Goal: Submit feedback/report problem

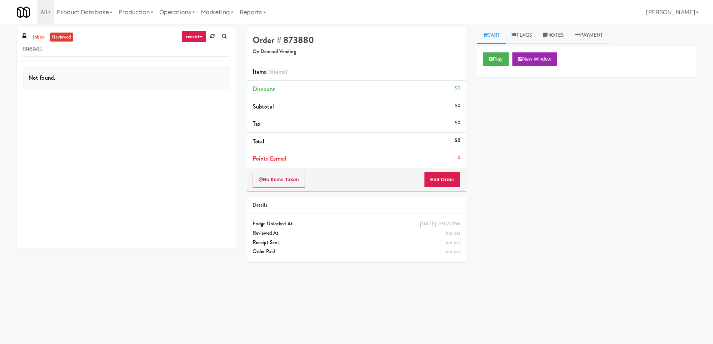
click at [22, 38] on div "inbox reviewed recent all unclear take inventory issue suspicious failed recent…" at bounding box center [126, 44] width 219 height 34
click at [31, 38] on link "inbox" at bounding box center [38, 37] width 15 height 9
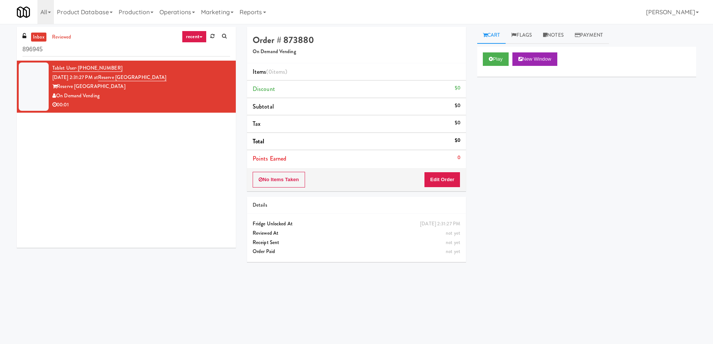
click at [143, 100] on div "On Demand Vending" at bounding box center [141, 95] width 178 height 9
click at [501, 53] on button "Play" at bounding box center [496, 58] width 26 height 13
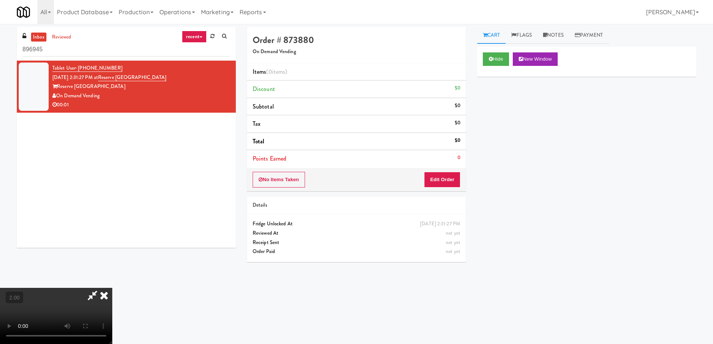
click at [112, 288] on video at bounding box center [56, 316] width 112 height 56
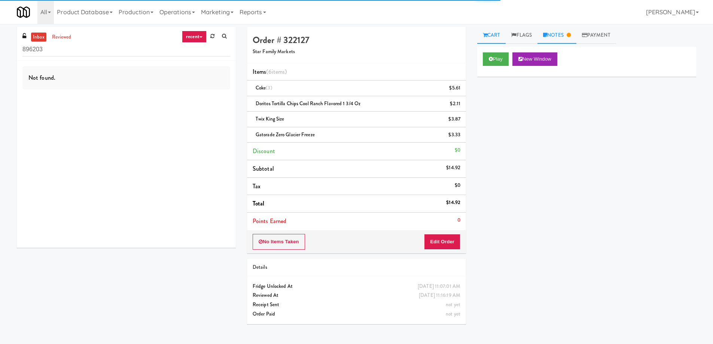
click at [572, 31] on link "Notes" at bounding box center [556, 35] width 39 height 17
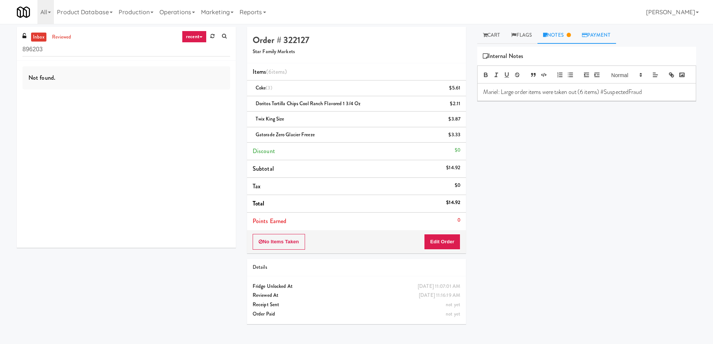
click at [586, 35] on icon at bounding box center [584, 35] width 5 height 5
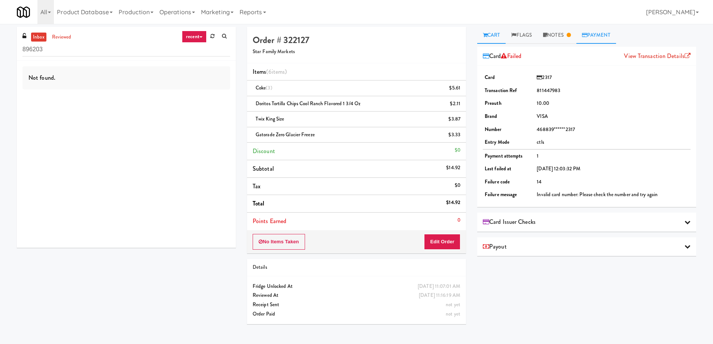
click at [491, 40] on link "Cart" at bounding box center [491, 35] width 29 height 17
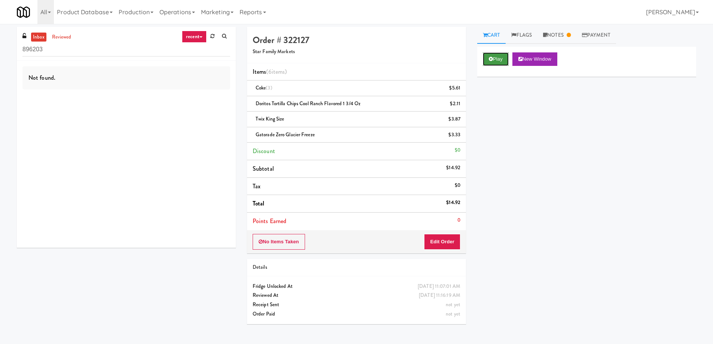
click at [491, 59] on icon at bounding box center [490, 58] width 4 height 5
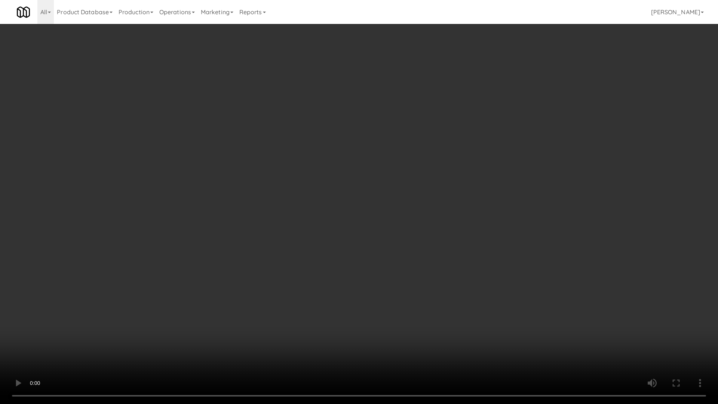
click at [369, 263] on video at bounding box center [359, 202] width 718 height 404
click at [367, 254] on video at bounding box center [359, 202] width 718 height 404
click at [367, 255] on video at bounding box center [359, 202] width 718 height 404
click at [376, 246] on video at bounding box center [359, 202] width 718 height 404
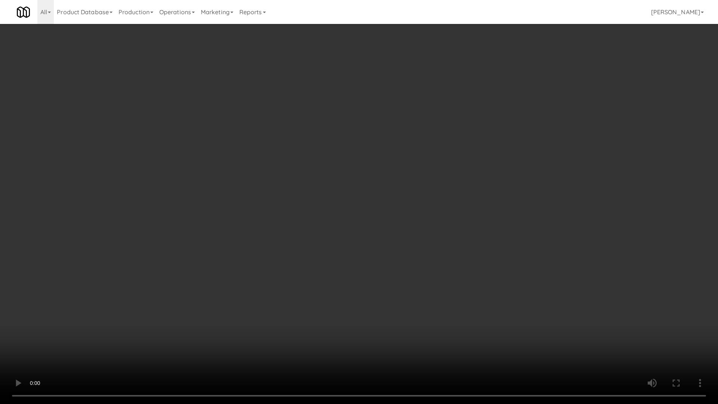
click at [376, 246] on video at bounding box center [359, 202] width 718 height 404
click at [375, 247] on video at bounding box center [359, 202] width 718 height 404
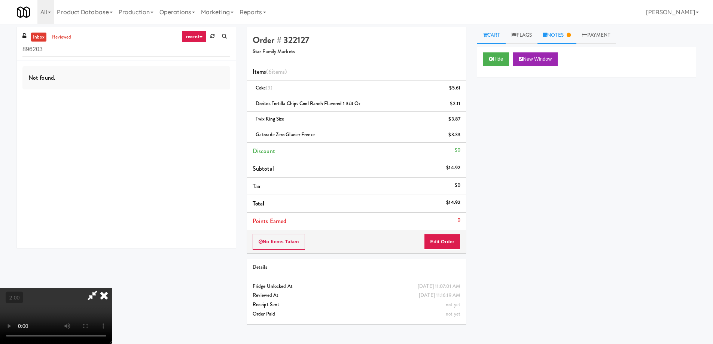
click at [555, 35] on link "Notes" at bounding box center [556, 35] width 39 height 17
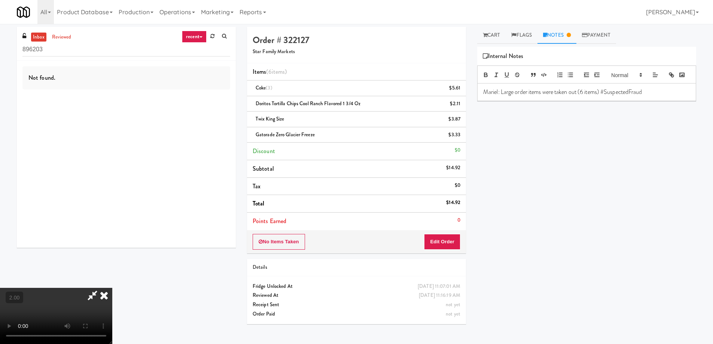
click at [503, 96] on p "Mariel: Large order items were taken out (6 items) #SuspectedFraud" at bounding box center [586, 92] width 207 height 8
click at [500, 96] on p "Mariel: Large order items were taken out (6 items) #SuspectedFraud" at bounding box center [586, 92] width 207 height 8
click at [534, 102] on p "Mariel: 1 [DEMOGRAPHIC_DATA] took Large order items were taken out (6 items) #S…" at bounding box center [586, 96] width 207 height 17
click at [548, 104] on p "Mariel: 1 [DEMOGRAPHIC_DATA] took large order items were taken out (6 items) #S…" at bounding box center [586, 96] width 207 height 17
drag, startPoint x: 548, startPoint y: 104, endPoint x: 552, endPoint y: 103, distance: 4.9
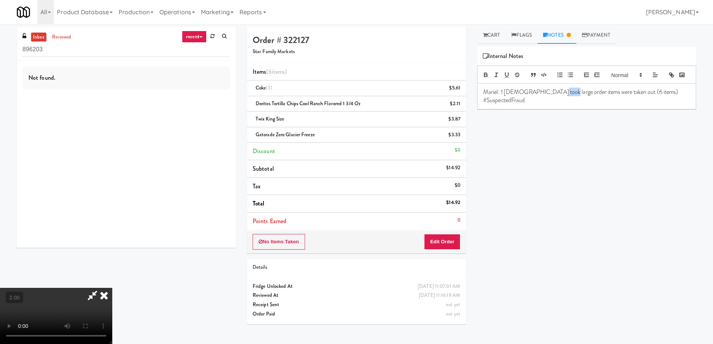
click at [552, 103] on p "Mariel: 1 [DEMOGRAPHIC_DATA] took large order items were taken out (6 items) #S…" at bounding box center [586, 96] width 207 height 17
click at [570, 105] on p "Mariel: 1 [DEMOGRAPHIC_DATA] took large items were taken out (6 items) #Suspect…" at bounding box center [586, 96] width 207 height 17
click at [565, 105] on p "Mariel: 1 [DEMOGRAPHIC_DATA] took large items were taken out (6 items) #Suspect…" at bounding box center [586, 96] width 207 height 17
drag, startPoint x: 565, startPoint y: 106, endPoint x: 615, endPoint y: 101, distance: 50.4
click at [615, 101] on p "Mariel: 1 [DEMOGRAPHIC_DATA] took large items were taken out (6 items) #Suspect…" at bounding box center [586, 96] width 207 height 17
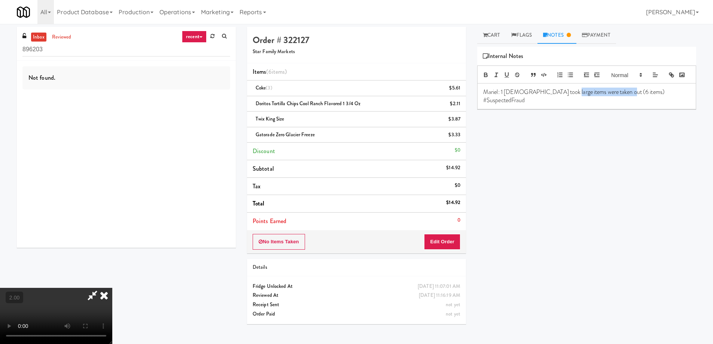
click at [610, 103] on p "Mariel: 1 [DEMOGRAPHIC_DATA] took large items were taken out (6 items) #Suspect…" at bounding box center [586, 96] width 207 height 17
click at [641, 96] on p "Mariel: Large order items were taken out (6 items) #SuspectedFraud" at bounding box center [586, 92] width 207 height 8
click at [653, 96] on p "Mariel: Large order items were taken out (6 items) #SuspectedFraud" at bounding box center [586, 92] width 207 height 8
click at [502, 96] on p "Mariel: Large order items were taken out (6 items) #SuspectedFraud" at bounding box center [586, 92] width 207 height 8
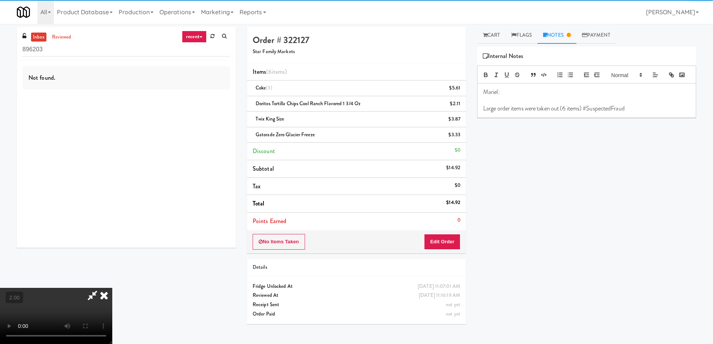
click at [526, 96] on p "Mariel:" at bounding box center [586, 92] width 207 height 8
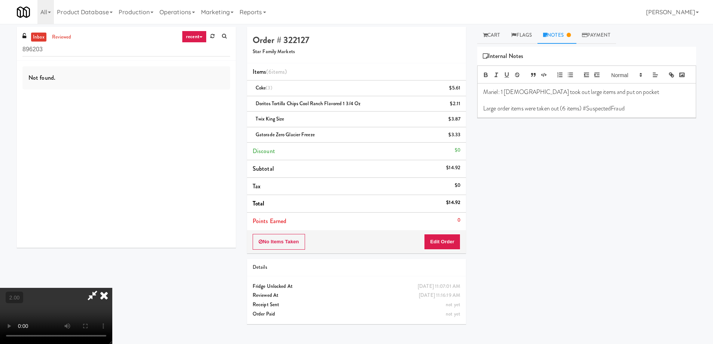
click at [112, 288] on video at bounding box center [56, 316] width 112 height 56
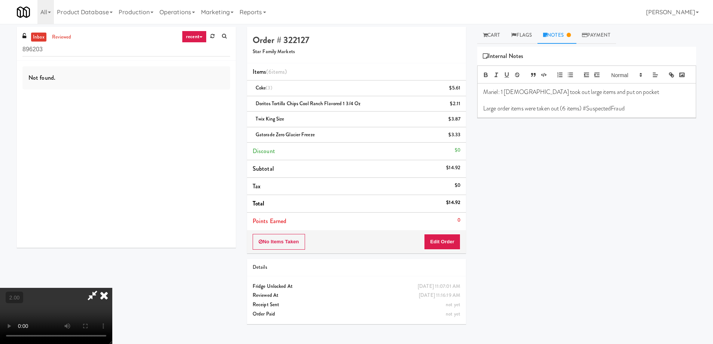
click at [112, 288] on video at bounding box center [56, 316] width 112 height 56
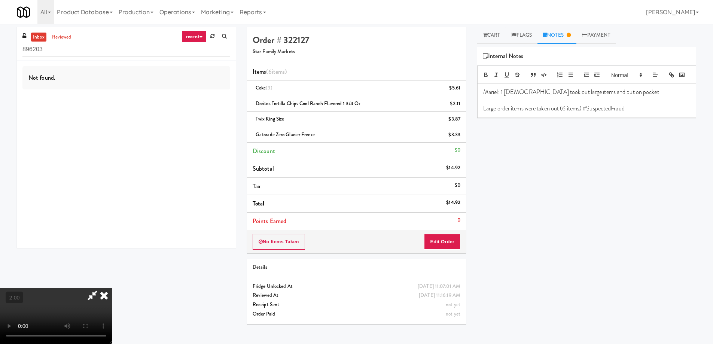
click at [112, 288] on video at bounding box center [56, 316] width 112 height 56
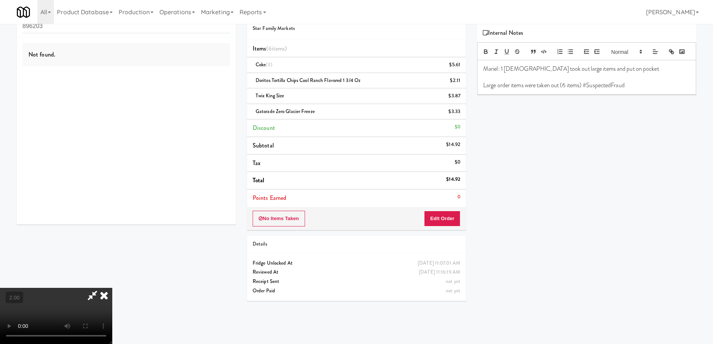
scroll to position [24, 0]
click at [595, 72] on p "Mariel: 1 [DEMOGRAPHIC_DATA] took out large items and put on pocket" at bounding box center [586, 68] width 207 height 8
click at [112, 288] on video at bounding box center [56, 316] width 112 height 56
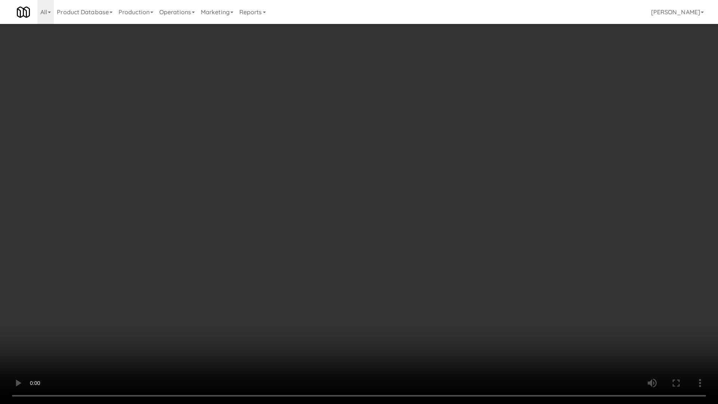
click at [311, 325] on video at bounding box center [359, 202] width 718 height 404
click at [409, 255] on video at bounding box center [359, 202] width 718 height 404
click at [410, 255] on video at bounding box center [359, 202] width 718 height 404
click at [317, 294] on video at bounding box center [359, 202] width 718 height 404
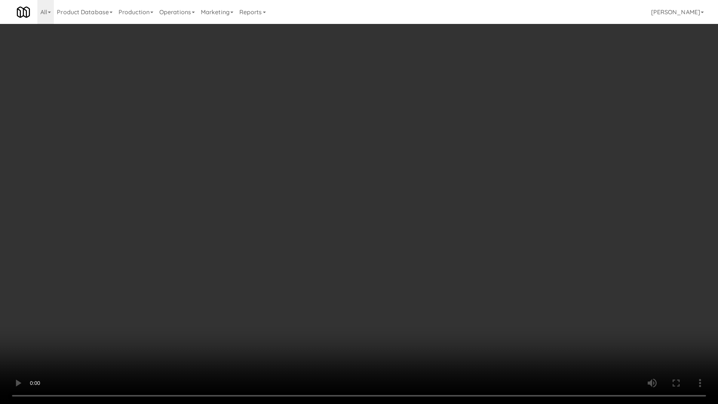
click at [317, 294] on video at bounding box center [359, 202] width 718 height 404
click at [328, 287] on video at bounding box center [359, 202] width 718 height 404
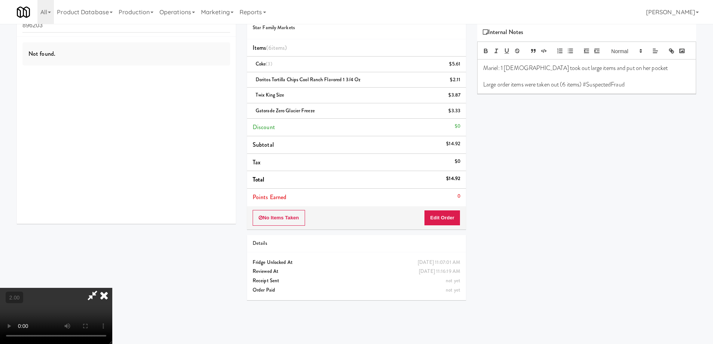
click at [646, 72] on p "Mariel: 1 [DEMOGRAPHIC_DATA] took out large items and put on her pocket" at bounding box center [586, 68] width 207 height 8
click at [604, 72] on p "Mariel: 1 [DEMOGRAPHIC_DATA] took out large items and put on her pocket" at bounding box center [586, 68] width 207 height 8
click at [572, 72] on p "Mariel: 1 [DEMOGRAPHIC_DATA] took out large items and put on her pocket" at bounding box center [586, 68] width 207 height 8
click at [570, 72] on p "Mariel: 1 [DEMOGRAPHIC_DATA] took out large items and put on her pocket" at bounding box center [586, 68] width 207 height 8
click at [628, 81] on p "Mariel: 1 [DEMOGRAPHIC_DATA] took out large items carelessly and put on her poc…" at bounding box center [586, 72] width 207 height 17
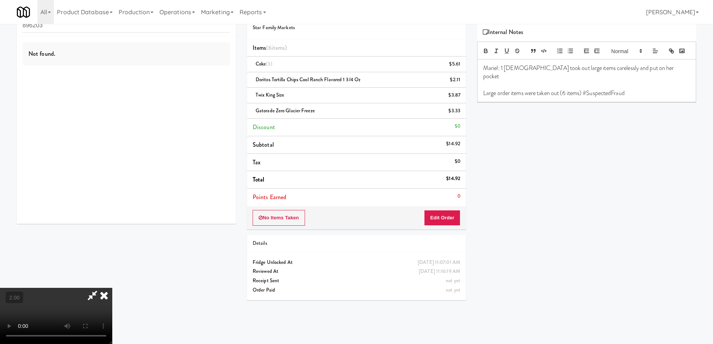
click at [630, 80] on p "Mariel: 1 [DEMOGRAPHIC_DATA] took out large items carelessly and put on her poc…" at bounding box center [586, 72] width 207 height 17
click at [652, 79] on p "Mariel: 1 [DEMOGRAPHIC_DATA] took out large items carelessly and put on her poc…" at bounding box center [586, 72] width 207 height 17
click at [505, 89] on p at bounding box center [586, 84] width 207 height 8
click at [482, 88] on div "Mariel: 1 [DEMOGRAPHIC_DATA] took out large items carelessly and put on her poc…" at bounding box center [586, 76] width 218 height 34
click at [605, 81] on p "Mariel: 1 [DEMOGRAPHIC_DATA] took out large items carelessly and put on her poc…" at bounding box center [586, 72] width 207 height 17
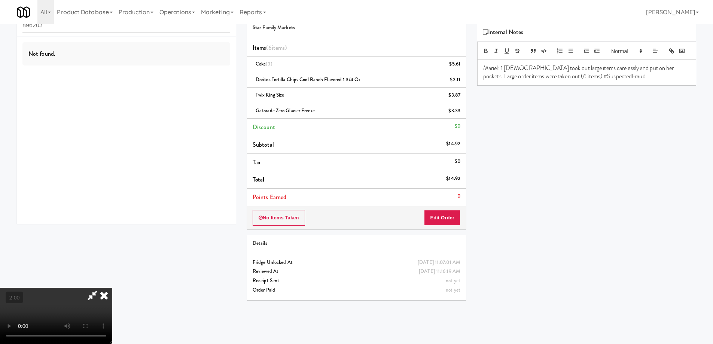
click at [592, 179] on div "Hide New Window Primary Flag Clear Flag if unable to determine what was taken o…" at bounding box center [586, 163] width 219 height 281
click at [112, 288] on icon at bounding box center [104, 295] width 16 height 15
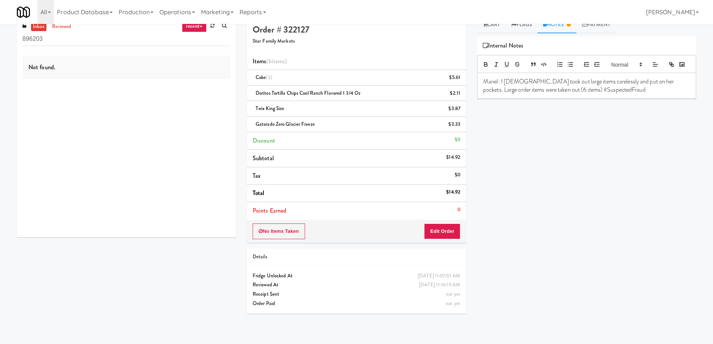
scroll to position [0, 0]
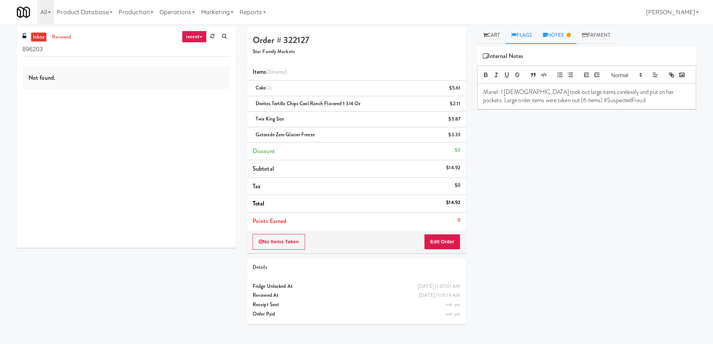
click at [527, 37] on link "Flags" at bounding box center [521, 35] width 32 height 17
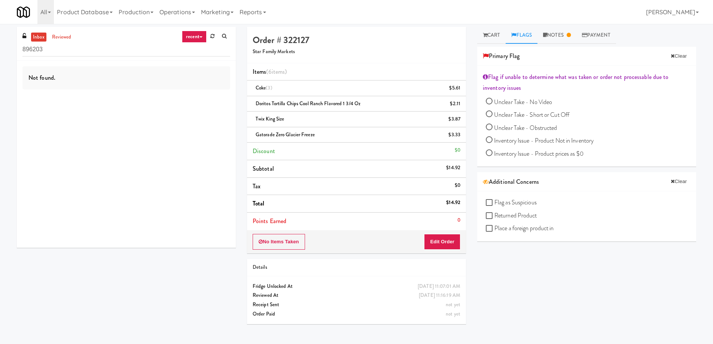
click at [507, 203] on span "Flag as Suspicious" at bounding box center [515, 202] width 42 height 9
click at [494, 203] on input "Flag as Suspicious" at bounding box center [490, 203] width 9 height 6
checkbox input "true"
click at [600, 35] on link "Payment" at bounding box center [603, 35] width 40 height 17
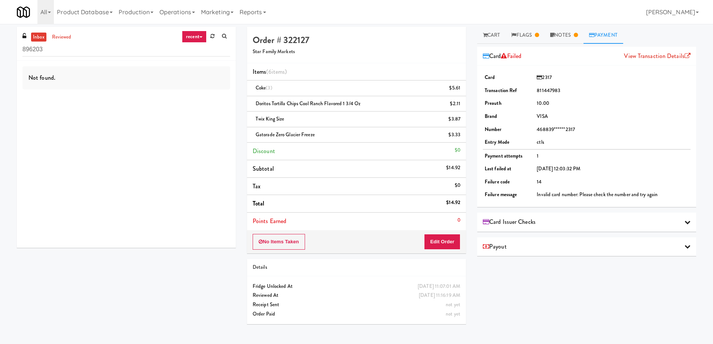
click at [538, 195] on td "Invalid card number: Please check the number and try again" at bounding box center [613, 194] width 156 height 13
drag, startPoint x: 538, startPoint y: 195, endPoint x: 560, endPoint y: 194, distance: 21.7
click at [560, 194] on td "Invalid card number: Please check the number and try again" at bounding box center [613, 194] width 156 height 13
click at [673, 220] on div "Card Issuer Checks" at bounding box center [587, 221] width 208 height 11
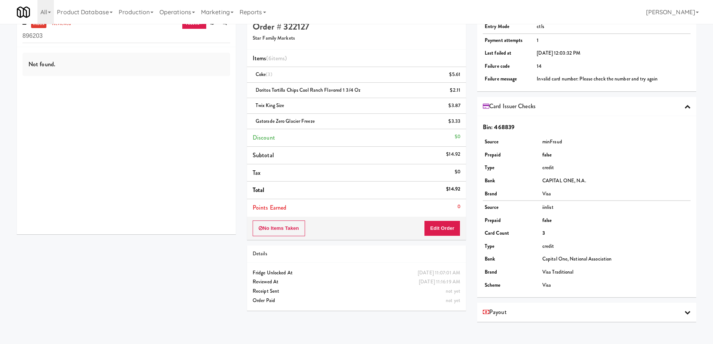
scroll to position [24, 0]
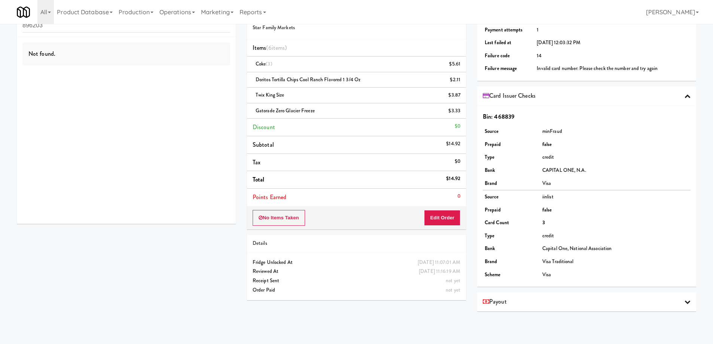
click at [684, 97] on icon at bounding box center [687, 96] width 6 height 6
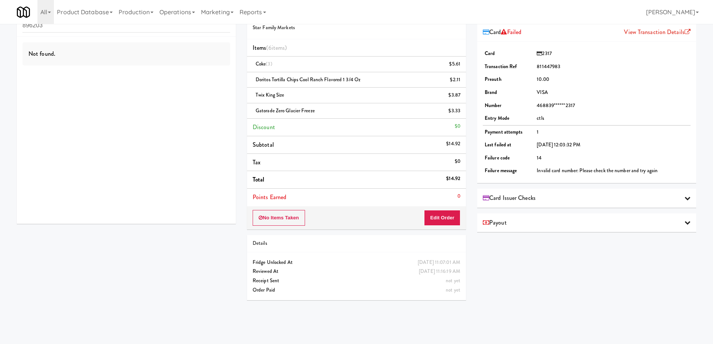
click at [542, 171] on td "Invalid card number: Please check the number and try again" at bounding box center [613, 170] width 156 height 13
drag, startPoint x: 542, startPoint y: 171, endPoint x: 566, endPoint y: 170, distance: 23.2
click at [566, 170] on td "Invalid card number: Please check the number and try again" at bounding box center [613, 170] width 156 height 13
copy td "Invalid card number"
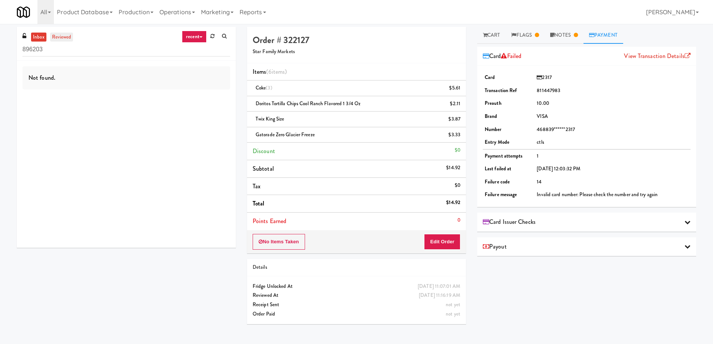
click at [69, 35] on link "reviewed" at bounding box center [61, 37] width 23 height 9
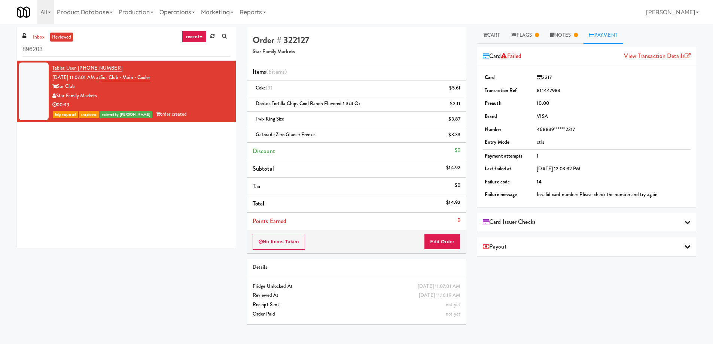
click at [196, 92] on div "Star Family Markets" at bounding box center [141, 95] width 178 height 9
click at [450, 202] on div "$14.92" at bounding box center [453, 202] width 14 height 9
copy div "$14.92"
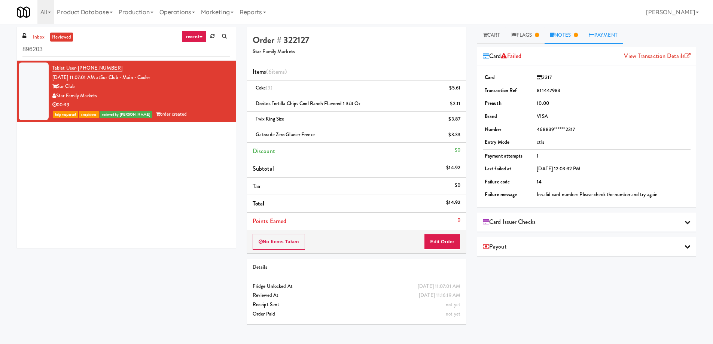
click at [559, 35] on link "Notes" at bounding box center [563, 35] width 39 height 17
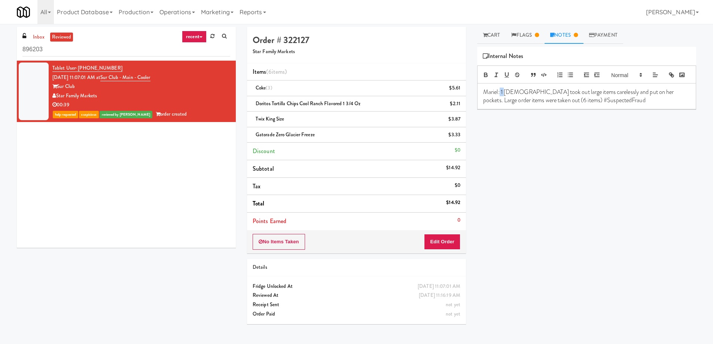
drag, startPoint x: 499, startPoint y: 102, endPoint x: 503, endPoint y: 102, distance: 4.1
click at [503, 102] on p "Mariel: 1 [DEMOGRAPHIC_DATA] took out large items carelessly and put on her poc…" at bounding box center [586, 96] width 207 height 17
drag, startPoint x: 501, startPoint y: 102, endPoint x: 568, endPoint y: 104, distance: 66.6
click at [568, 104] on p "Mariel: 1 [DEMOGRAPHIC_DATA] took out large items carelessly and put on her poc…" at bounding box center [586, 96] width 207 height 17
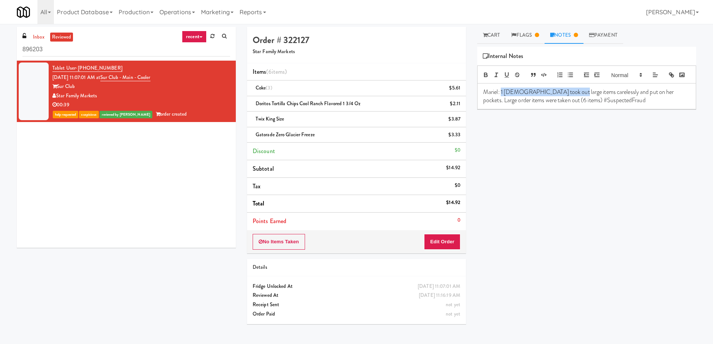
copy p "1 [DEMOGRAPHIC_DATA] took out large items"
click at [533, 31] on link "Flags" at bounding box center [524, 35] width 39 height 17
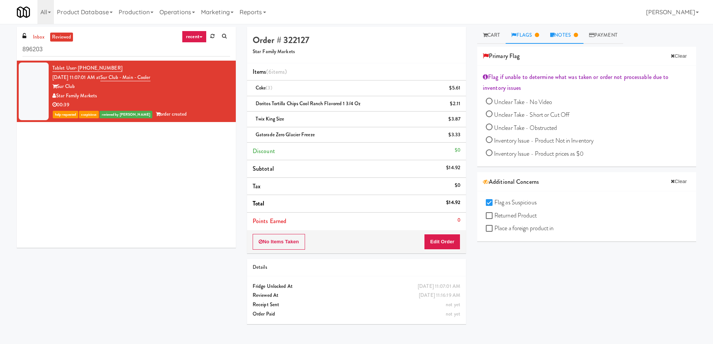
click at [556, 31] on link "Notes" at bounding box center [563, 35] width 39 height 17
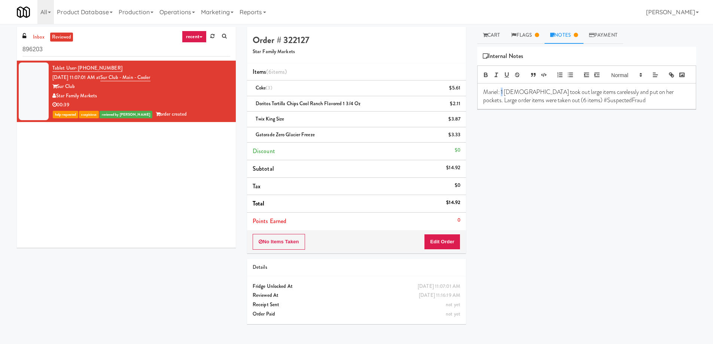
click at [503, 104] on p "Mariel: 1 [DEMOGRAPHIC_DATA] took out large items carelessly and put on her poc…" at bounding box center [586, 96] width 207 height 17
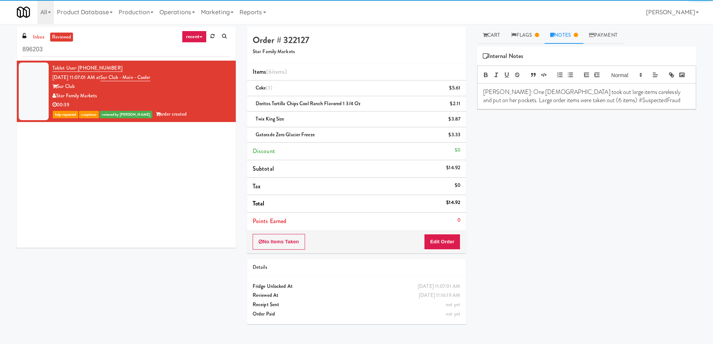
click at [505, 101] on p "[PERSON_NAME]: One [DEMOGRAPHIC_DATA] took out large items carelessly and put o…" at bounding box center [586, 96] width 207 height 17
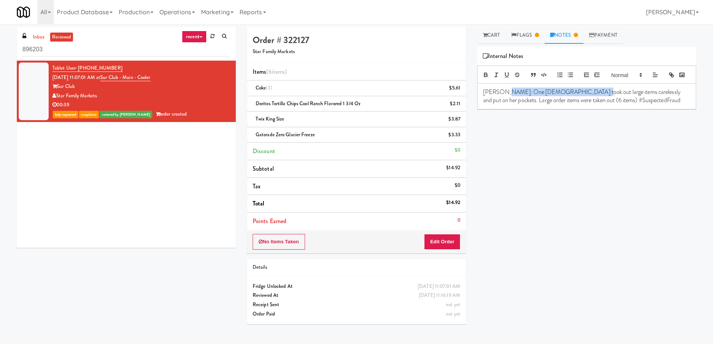
drag, startPoint x: 505, startPoint y: 101, endPoint x: 567, endPoint y: 103, distance: 62.1
click at [567, 103] on p "[PERSON_NAME]: One [DEMOGRAPHIC_DATA] took out large items carelessly and put o…" at bounding box center [586, 96] width 207 height 17
copy p "One [DEMOGRAPHIC_DATA] took out large items"
drag, startPoint x: 176, startPoint y: 75, endPoint x: 83, endPoint y: 83, distance: 93.9
click at [85, 81] on div "Tablet User · (561) 504-7185 [DATE] 11:07:01 AM at Sur Club - Main - Cooler Sur…" at bounding box center [141, 91] width 178 height 55
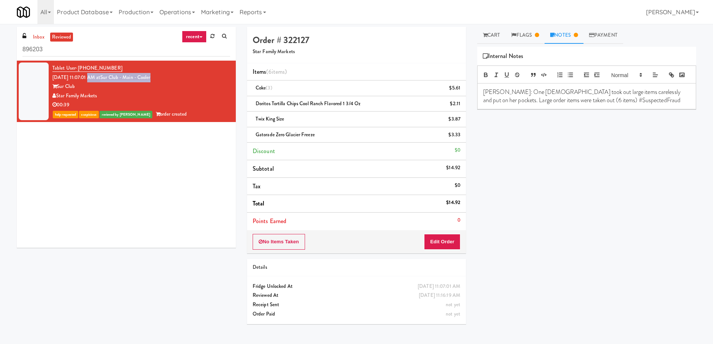
drag, startPoint x: 118, startPoint y: 98, endPoint x: 58, endPoint y: 95, distance: 60.7
click at [58, 95] on div "Star Family Markets" at bounding box center [141, 95] width 178 height 9
copy div "Star Family Markets"
drag, startPoint x: 169, startPoint y: 76, endPoint x: 113, endPoint y: 76, distance: 56.5
click at [113, 76] on div "Tablet User · (561) 504-7185 [DATE] 11:07:01 AM at Sur Club - Main - Cooler Sur…" at bounding box center [141, 91] width 178 height 55
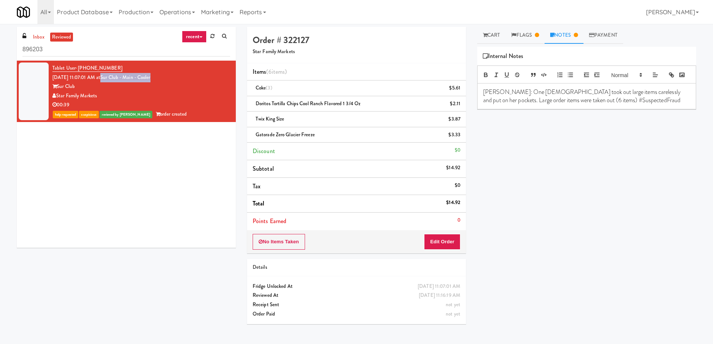
copy link "Sur Club - Main - Cooler"
drag, startPoint x: 118, startPoint y: 65, endPoint x: 79, endPoint y: 65, distance: 39.6
click at [79, 65] on div "Tablet User · (561) 504-7185 [DATE] 11:07:01 AM at Sur Club - Main - Cooler Sur…" at bounding box center [141, 91] width 178 height 55
copy span "[PHONE_NUMBER]"
